Goal: Find specific page/section: Find specific page/section

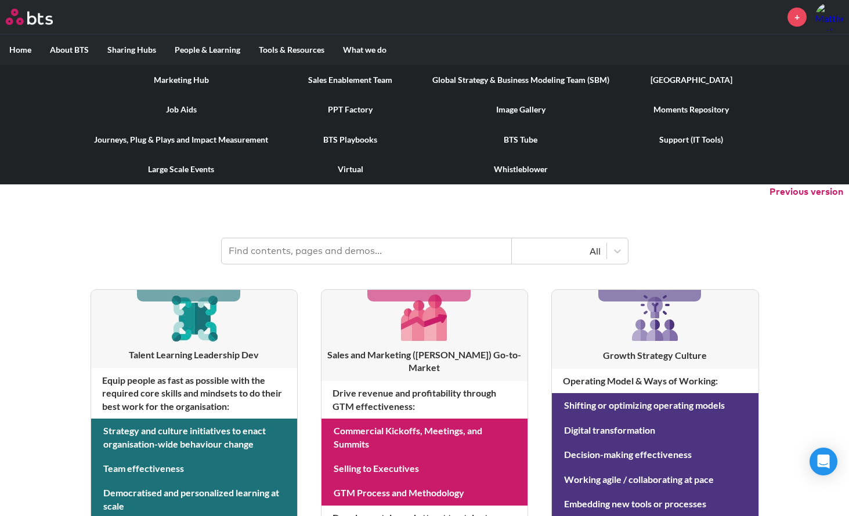
click at [538, 110] on link "Image Gallery" at bounding box center [521, 110] width 196 height 30
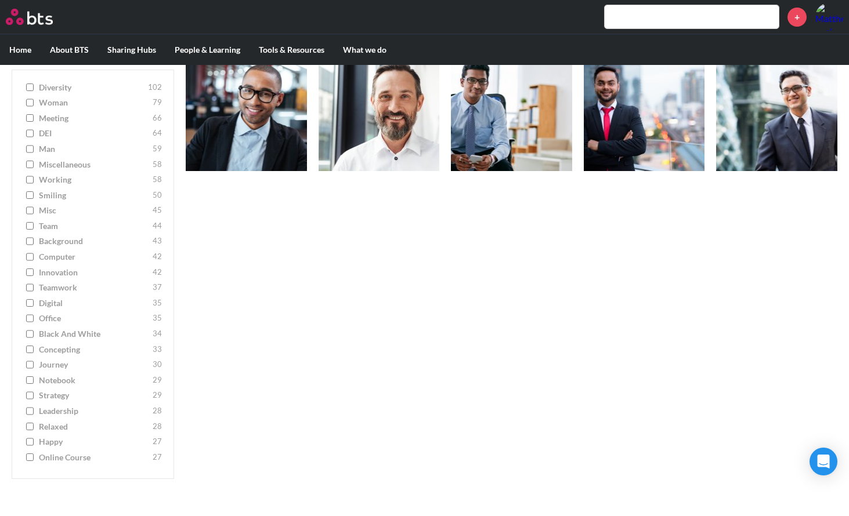
scroll to position [483, 0]
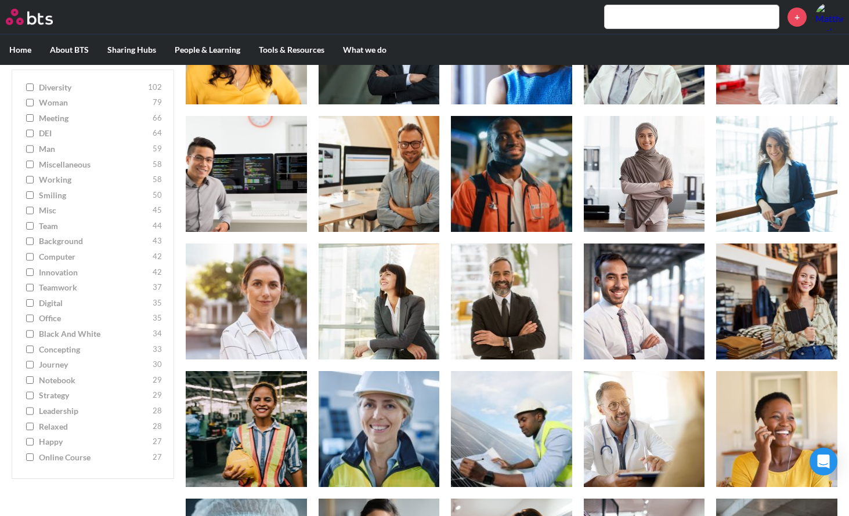
click at [50, 332] on span "Black and White" at bounding box center [94, 335] width 111 height 12
click at [34, 332] on input "Black and White 34" at bounding box center [30, 335] width 8 height 8
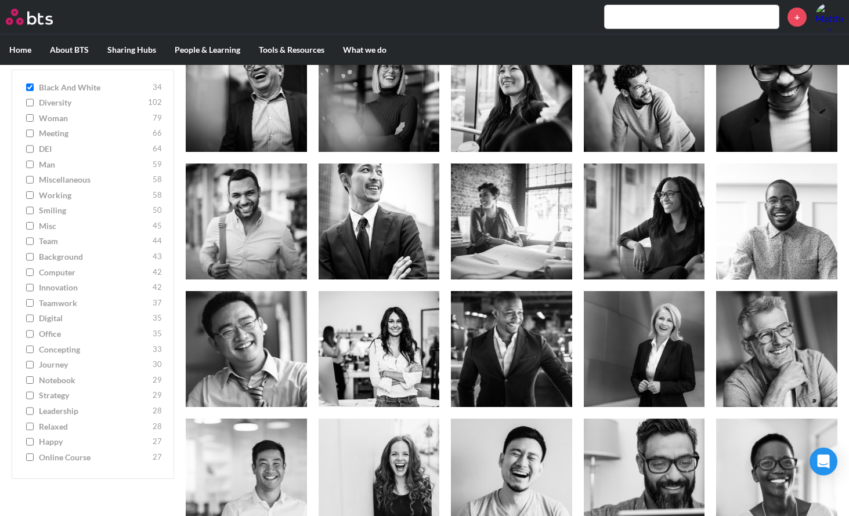
scroll to position [0, 0]
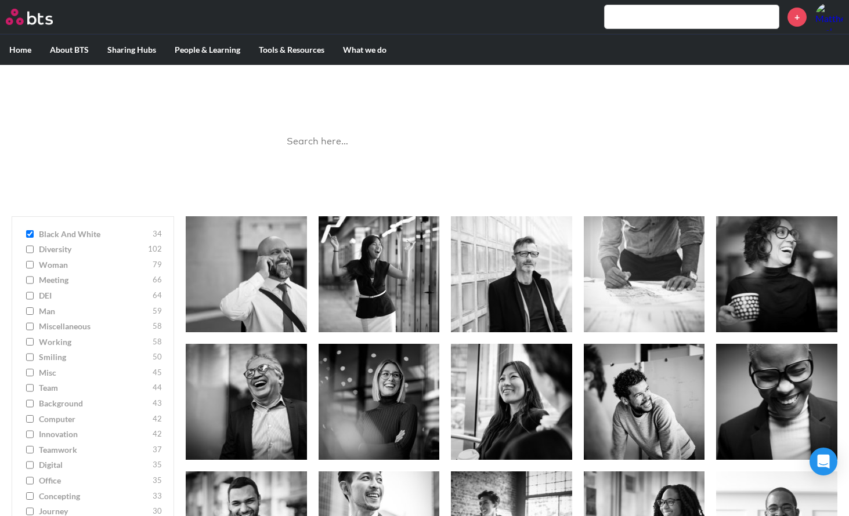
click at [30, 233] on input "Black and White 34" at bounding box center [30, 234] width 8 height 8
checkbox input "false"
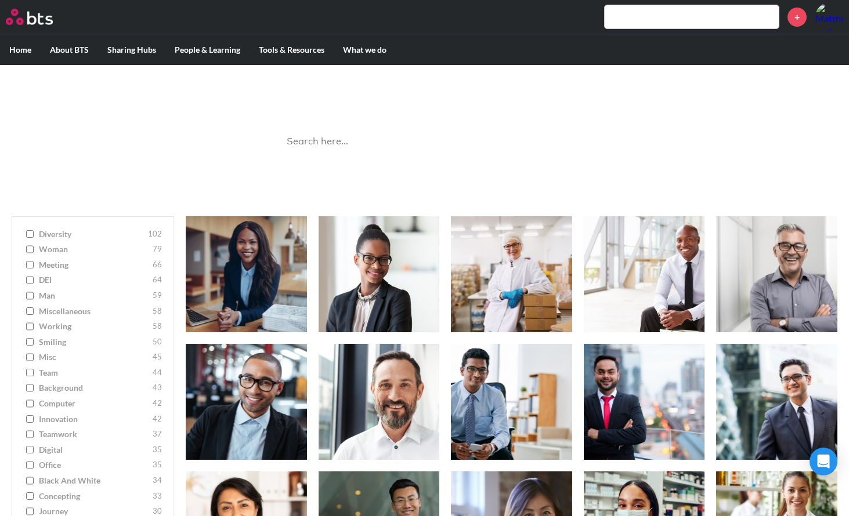
click at [59, 312] on span "miscellaneous" at bounding box center [94, 312] width 111 height 12
click at [34, 312] on input "miscellaneous 58" at bounding box center [30, 312] width 8 height 8
checkbox input "true"
